Goal: Task Accomplishment & Management: Complete application form

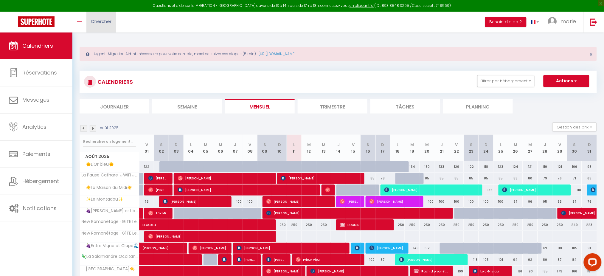
click at [101, 24] on span "Chercher" at bounding box center [101, 21] width 21 height 6
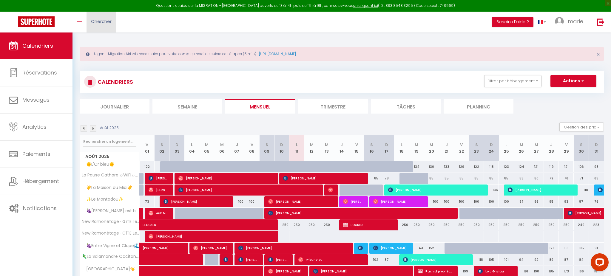
paste input "6428629"
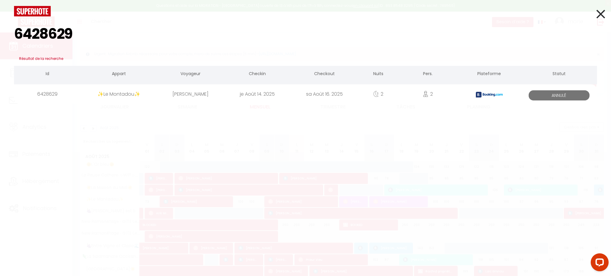
type input "6428629"
click at [80, 95] on div "6428629" at bounding box center [47, 93] width 67 height 19
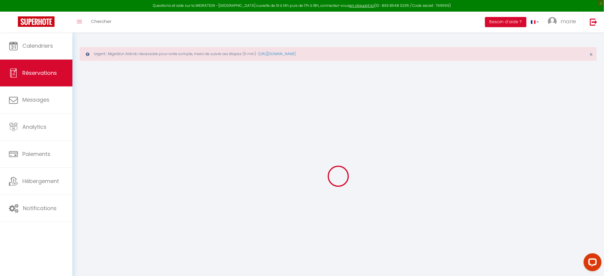
type input "[PERSON_NAME]"
type input "Clavier"
type input "[EMAIL_ADDRESS][DOMAIN_NAME]"
type input "[PHONE_NUMBER]"
type input "."
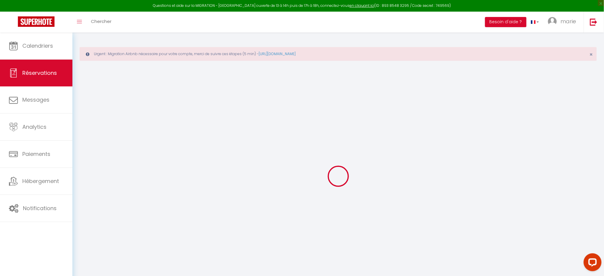
select select "DE"
type input "38.09"
type input "3.75"
select select "51382"
select select "0"
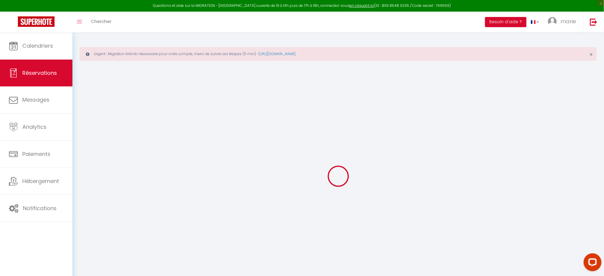
select select
type input "2"
type input "1"
select select "10"
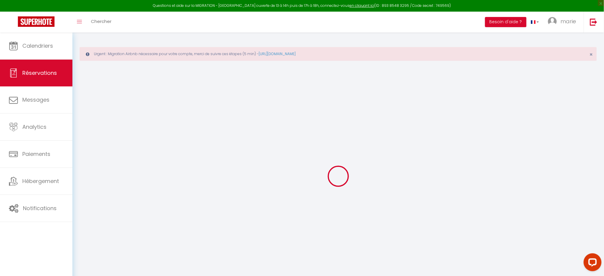
select select
type input "188.96"
checkbox input "false"
type input "267.57"
select select "2"
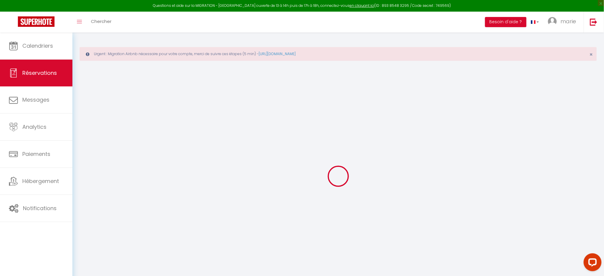
type input "0"
select select
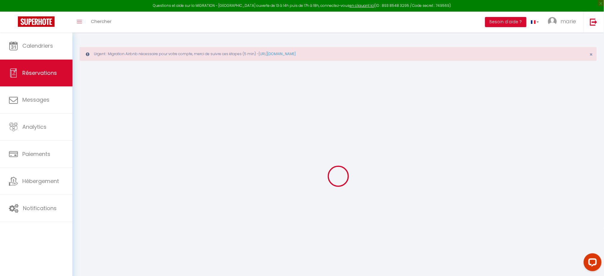
select select "14"
checkbox input "false"
select select
checkbox input "false"
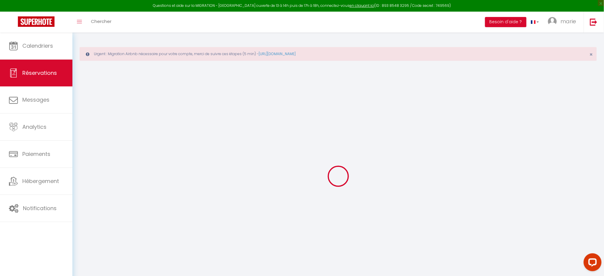
select select
checkbox input "false"
select select
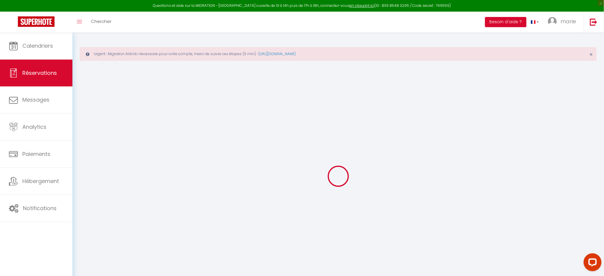
checkbox input "false"
type textarea "** THIS RESERVATION HAS BEEN PRE-PAID ** Reservation has a cancellation grace p…"
type input "65"
type input "13.61"
select select
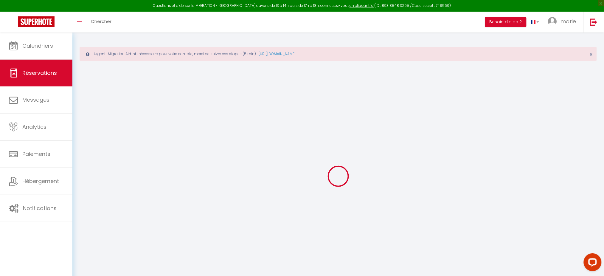
select select
checkbox input "false"
select select
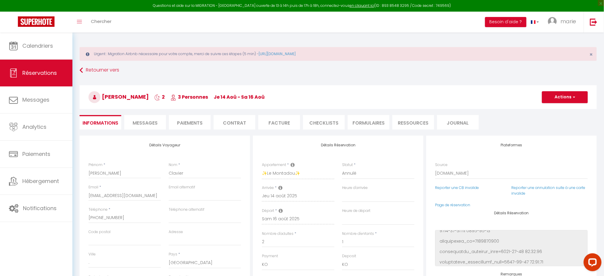
scroll to position [16, 0]
click at [600, 24] on link at bounding box center [594, 22] width 20 height 21
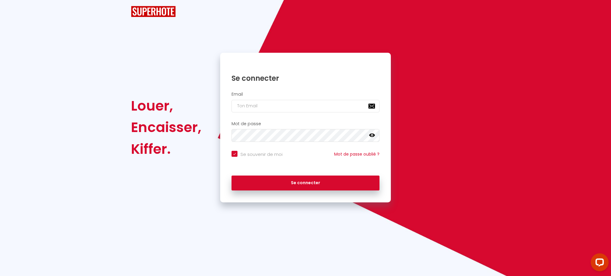
checkbox input "true"
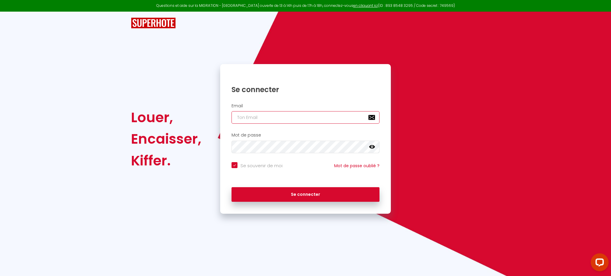
type input "[PERSON_NAME][EMAIL_ADDRESS][DOMAIN_NAME]"
checkbox input "true"
click at [317, 112] on input "[PERSON_NAME][EMAIL_ADDRESS][DOMAIN_NAME]" at bounding box center [305, 117] width 148 height 13
paste input "[DOMAIN_NAME][EMAIL_ADDRESS]"
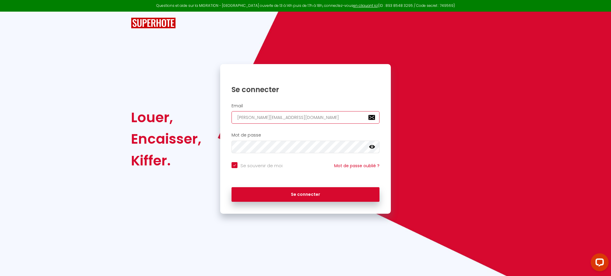
type input "[DOMAIN_NAME][EMAIL_ADDRESS][DOMAIN_NAME]"
checkbox input "true"
click at [317, 112] on input "[DOMAIN_NAME][EMAIL_ADDRESS][DOMAIN_NAME]" at bounding box center [305, 117] width 148 height 13
type input "[DOMAIN_NAME][EMAIL_ADDRESS][DOMAIN_NAME]"
click at [231, 187] on button "Se connecter" at bounding box center [305, 194] width 148 height 15
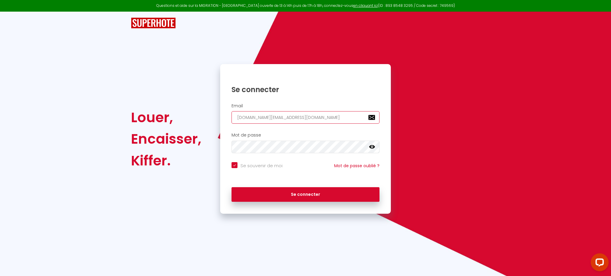
checkbox input "true"
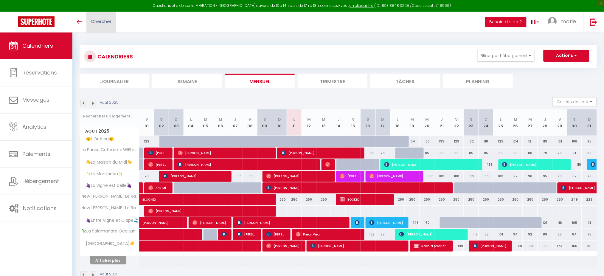
click at [102, 21] on span "Chercher" at bounding box center [101, 21] width 21 height 6
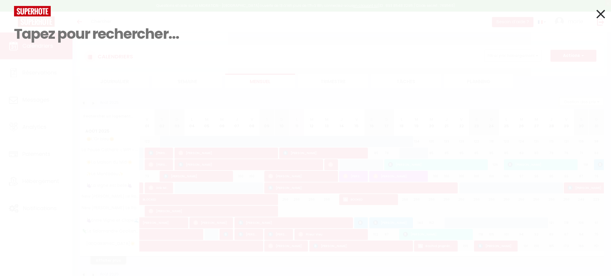
paste input "6426988"
type input "6426988"
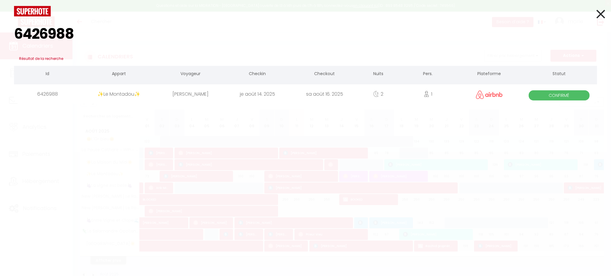
click at [59, 94] on div "6426988" at bounding box center [47, 93] width 67 height 19
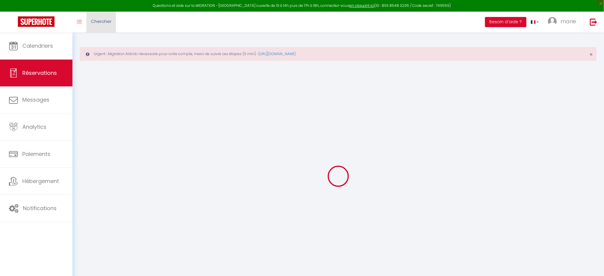
type input "Romain"
type input "Fornal"
type input "iyq8eamliqukelupwskq48vudv5x@reply.superhote.com"
type input "+33611578383"
select select
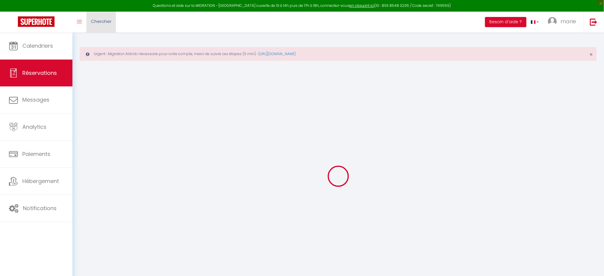
type input "10.12"
select select "51382"
select select "1"
select select
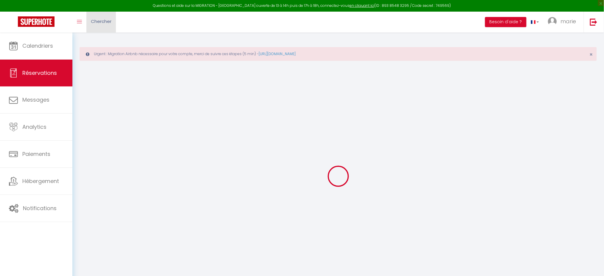
type input "1"
select select "12"
select select
type input "216"
checkbox input "false"
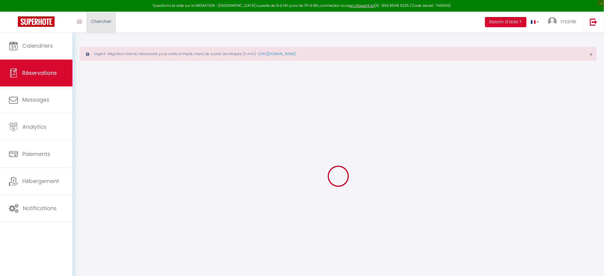
type input "0"
select select "1"
type input "0"
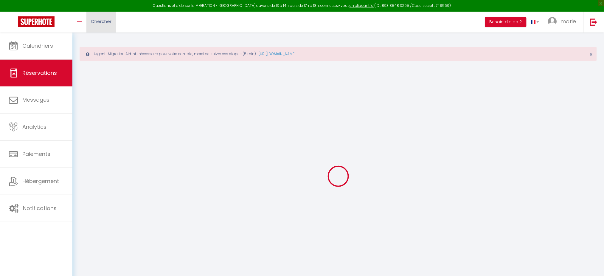
select select
select select "15"
checkbox input "false"
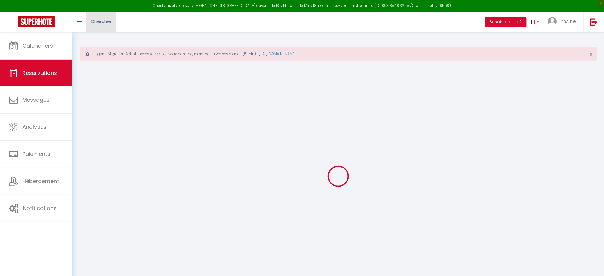
select select
checkbox input "false"
select select
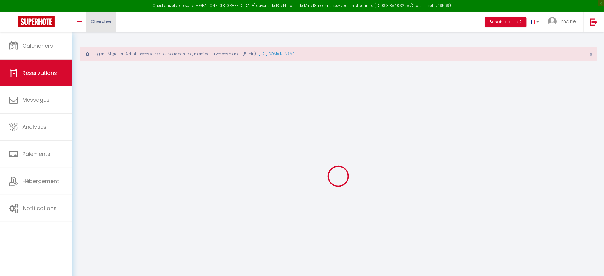
select select
checkbox input "false"
select select
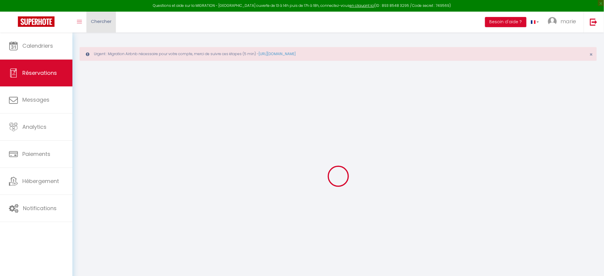
select select
checkbox input "false"
select select
type input "65"
type input "8.64"
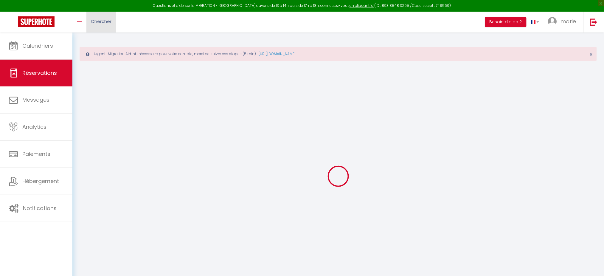
select select
checkbox input "false"
select select
checkbox input "false"
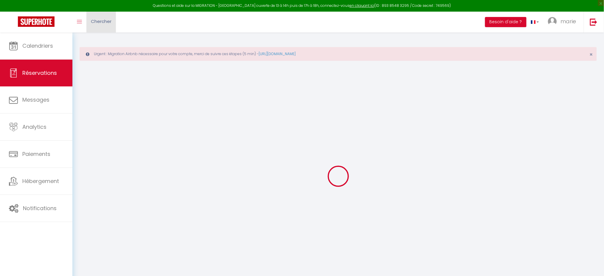
select select
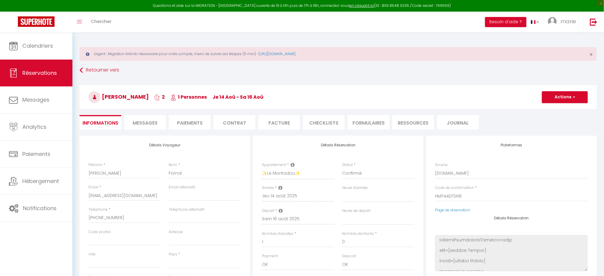
click at [144, 124] on span "Messages" at bounding box center [145, 123] width 25 height 7
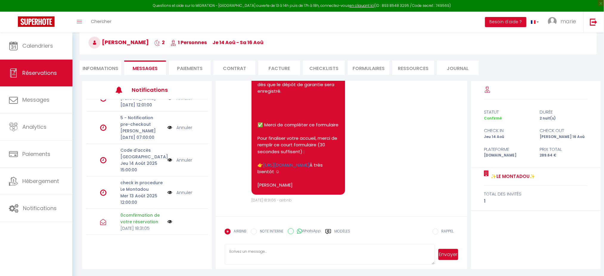
scroll to position [651, 0]
click at [266, 200] on span "Sam 09 Août 2025 18:31:06 - airbnb" at bounding box center [272, 200] width 40 height 5
copy div "Sam 09 Août 2025 18:31:06 - airbnb"
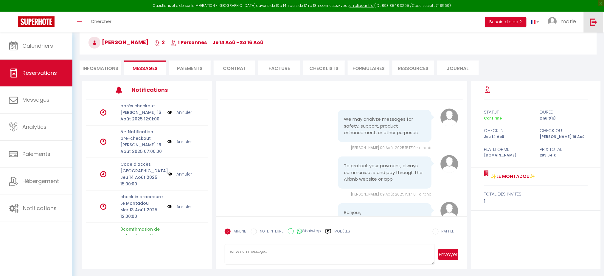
scroll to position [651, 0]
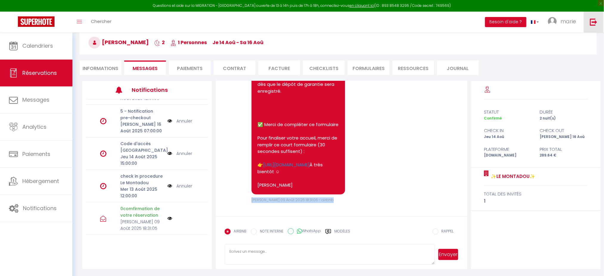
click at [589, 23] on link at bounding box center [594, 22] width 20 height 21
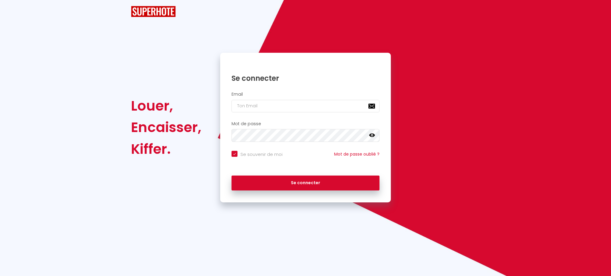
checkbox input "true"
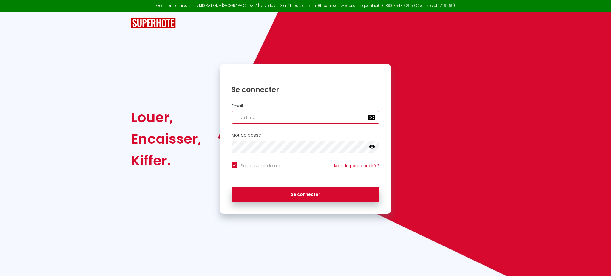
type input "[PERSON_NAME][EMAIL_ADDRESS][DOMAIN_NAME]"
checkbox input "true"
click at [318, 117] on input "[PERSON_NAME][EMAIL_ADDRESS][DOMAIN_NAME]" at bounding box center [305, 117] width 148 height 13
paste input "anicet.lamin@gmail"
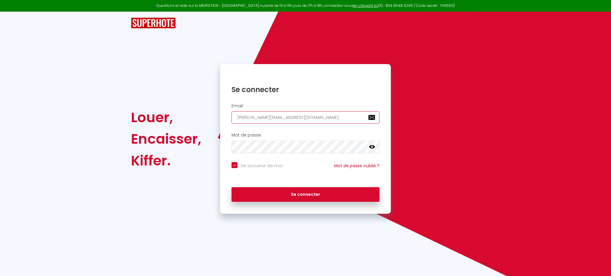
type input "anicet.lamin@gmail.com"
checkbox input "true"
click at [318, 117] on input "anicet.lamin@gmail.com" at bounding box center [305, 117] width 148 height 13
type input "anicet.lamin@gmail.com"
click at [231, 187] on button "Se connecter" at bounding box center [305, 194] width 148 height 15
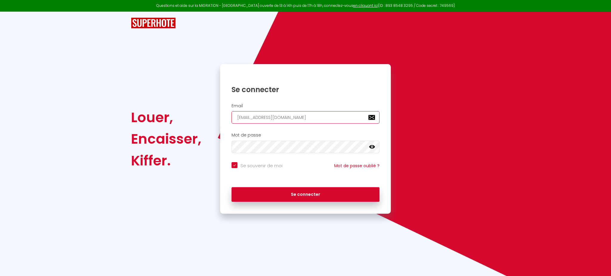
checkbox input "true"
